Goal: Transaction & Acquisition: Purchase product/service

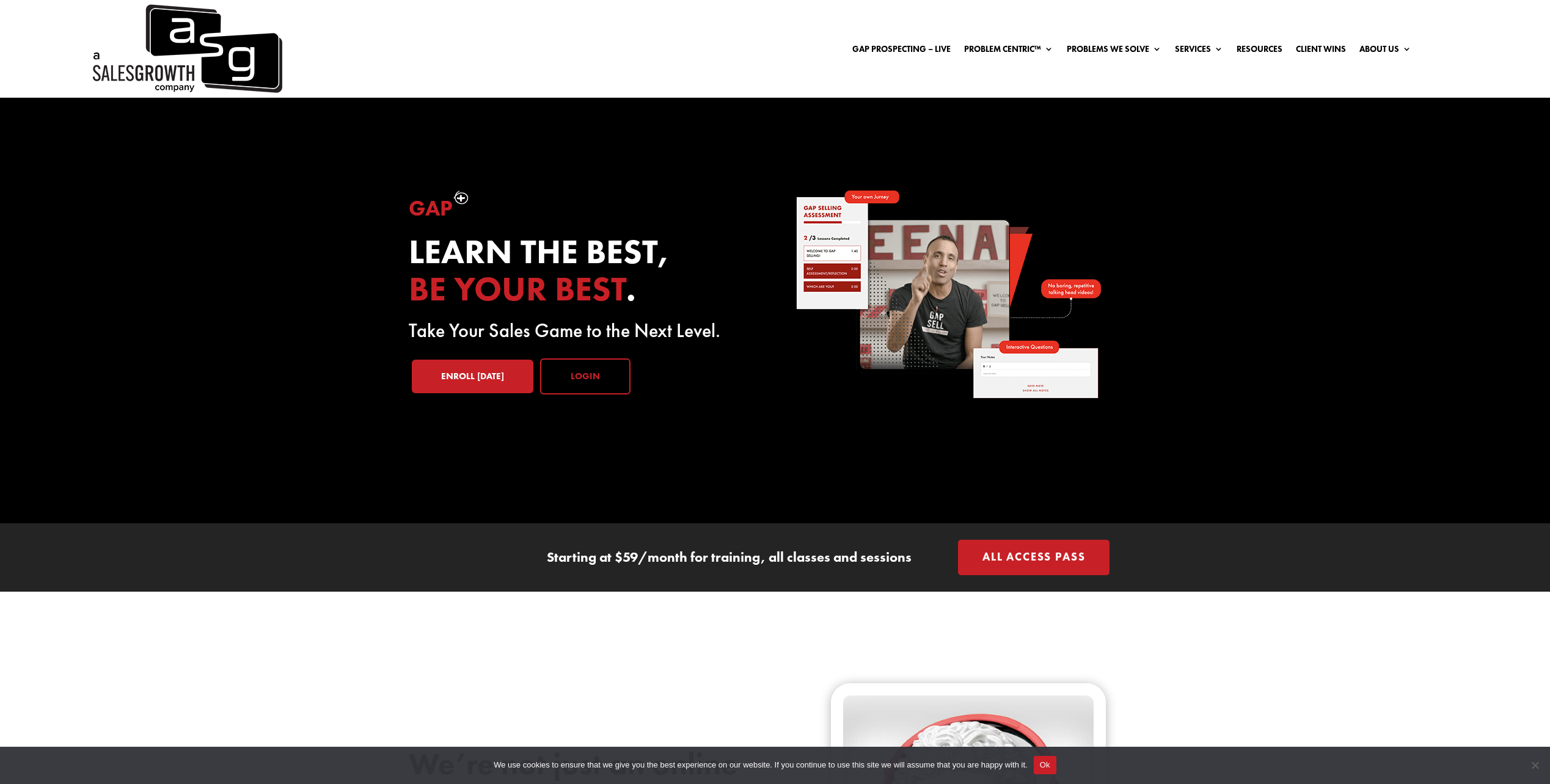
click at [598, 380] on link "Login" at bounding box center [585, 377] width 91 height 37
click at [475, 389] on link "Enroll [DATE]" at bounding box center [472, 376] width 121 height 35
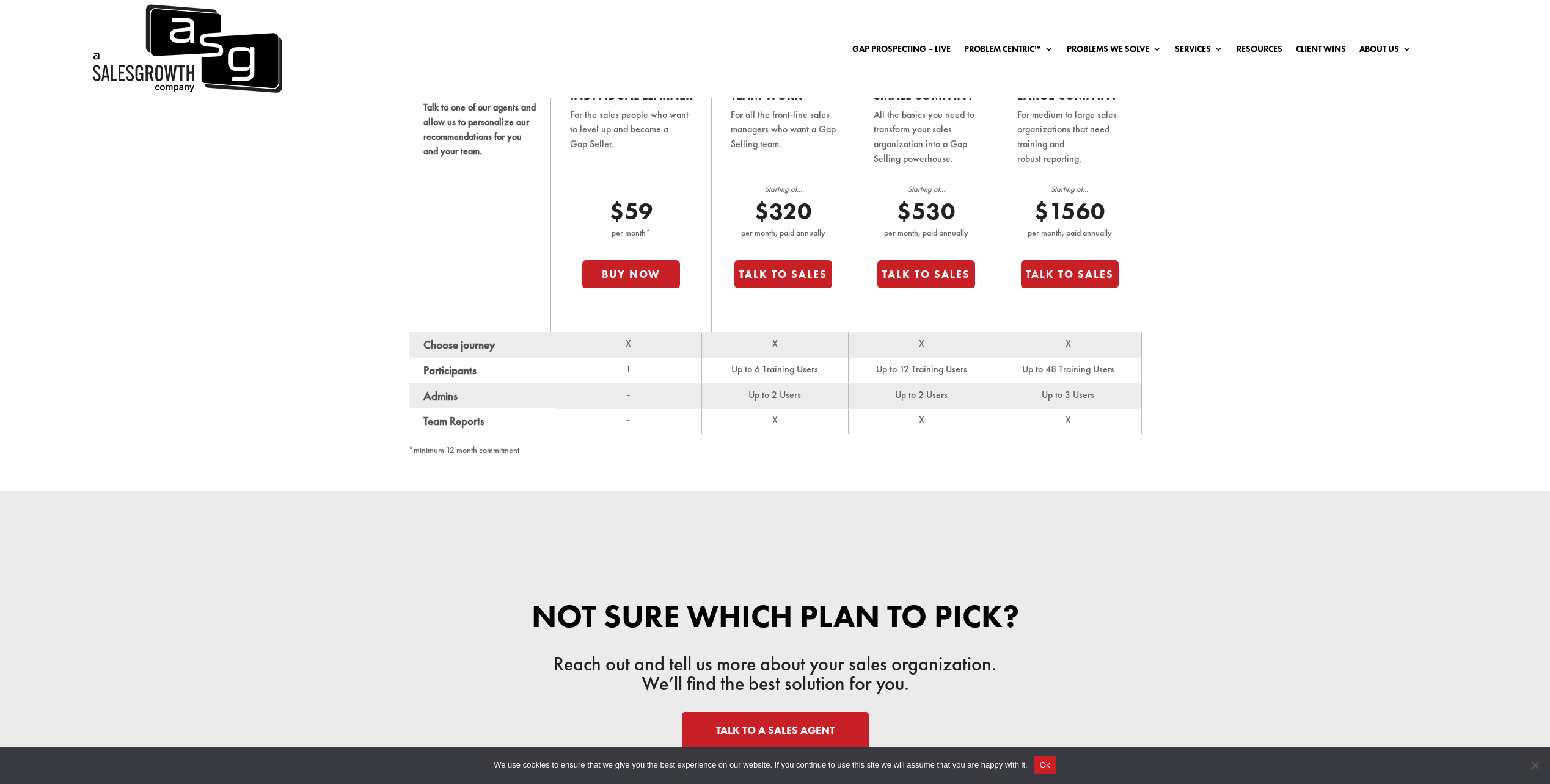
scroll to position [671, 0]
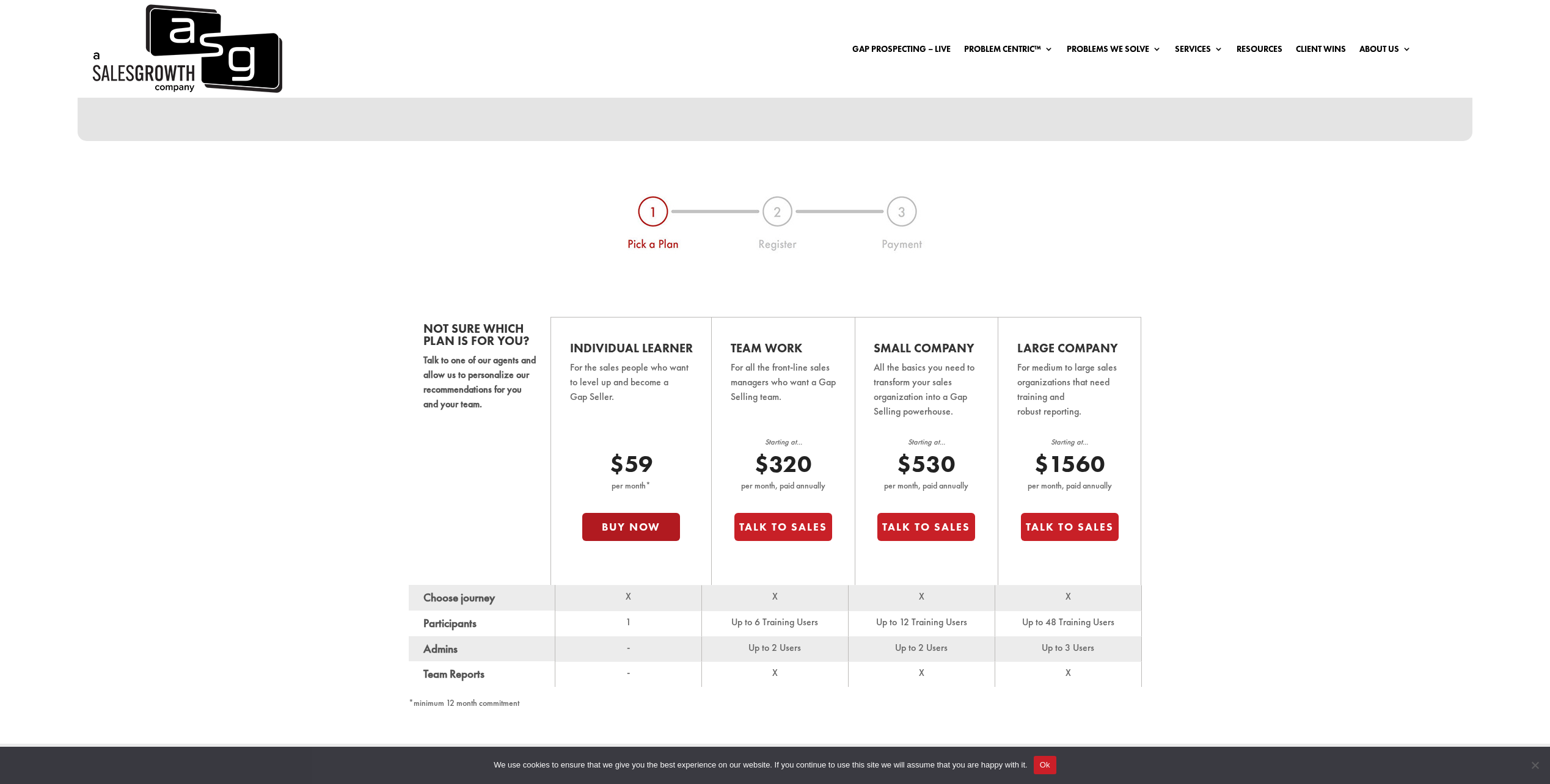
click at [631, 521] on button "Buy Now" at bounding box center [631, 527] width 98 height 28
